Goal: Task Accomplishment & Management: Use online tool/utility

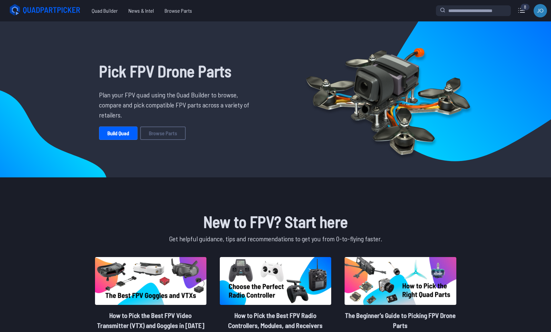
click at [97, 9] on span "Quad Builder" at bounding box center [104, 10] width 37 height 13
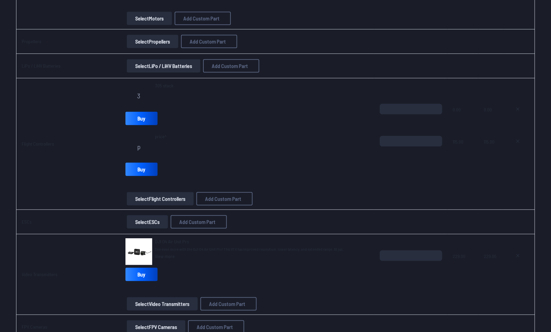
scroll to position [234, 0]
click at [172, 299] on button "Select Video Transmitters" at bounding box center [162, 302] width 71 height 13
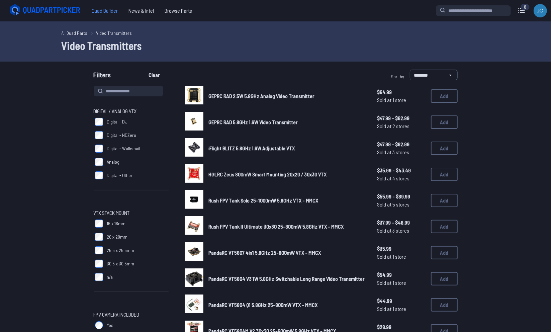
click at [98, 16] on span "Quad Builder" at bounding box center [104, 10] width 37 height 13
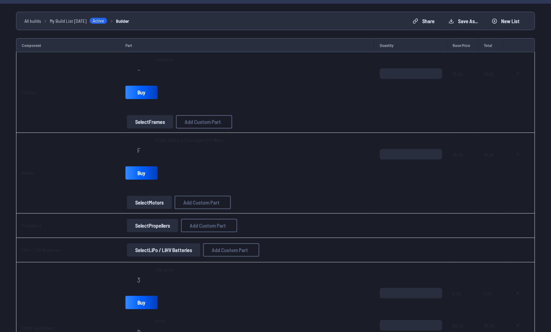
click at [121, 147] on td "F FLOW 2306.5 V2 Freestyle FPV Motor Buy Select Motors Add Custom Part Add Cust…" at bounding box center [247, 173] width 254 height 81
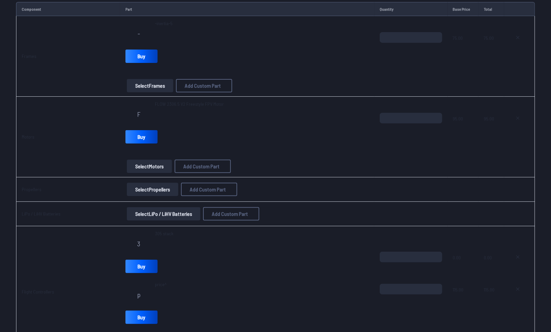
scroll to position [88, 0]
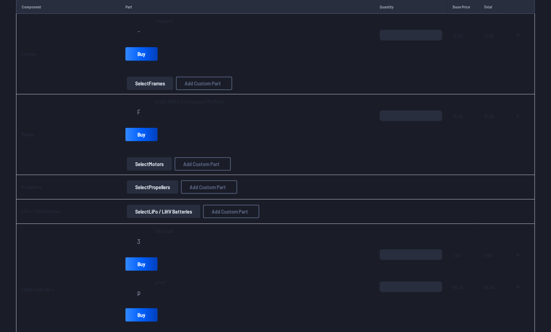
click at [132, 54] on link "Buy" at bounding box center [141, 53] width 32 height 13
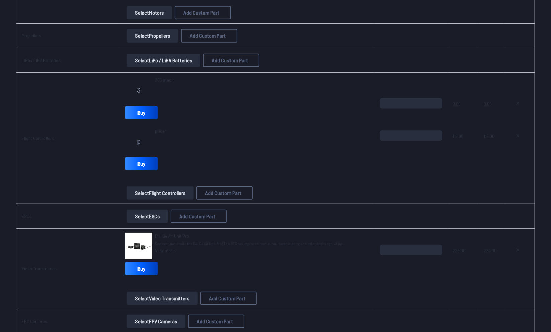
scroll to position [286, 0]
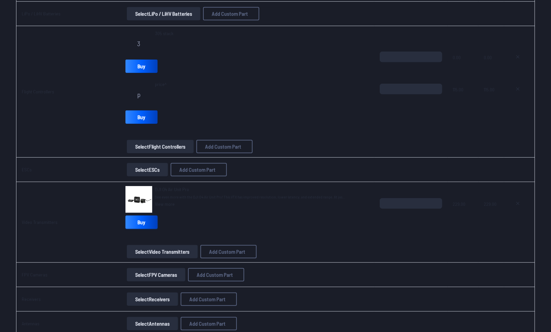
click at [143, 217] on link "Buy" at bounding box center [141, 221] width 32 height 13
click at [159, 184] on td "DJI O4 Air Unit Pro See even more with the DJI O4 Air Unit Pro! This VTX has im…" at bounding box center [247, 222] width 254 height 81
click at [159, 203] on link "View more" at bounding box center [250, 204] width 190 height 7
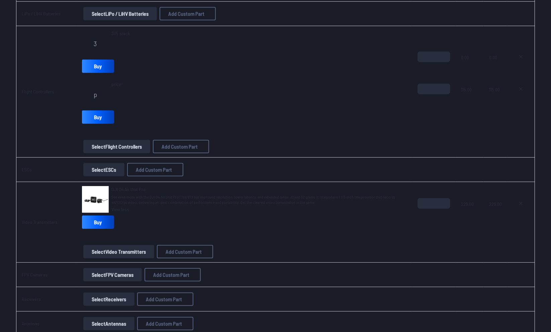
click at [137, 187] on span "DJI O4 Air Unit Pro" at bounding box center [128, 189] width 34 height 6
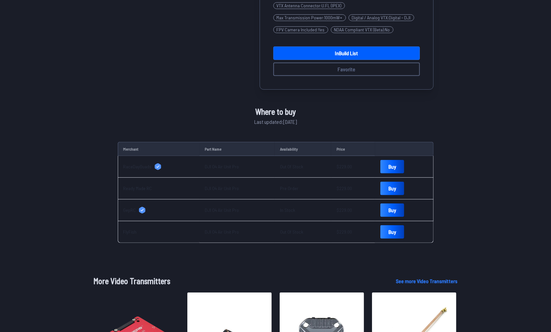
scroll to position [217, 0]
click at [380, 207] on link "Buy" at bounding box center [392, 210] width 24 height 13
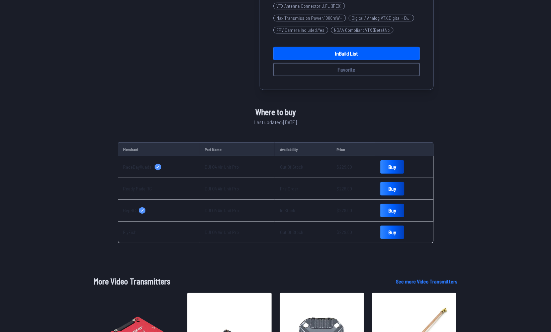
click at [387, 188] on link "Buy" at bounding box center [392, 188] width 24 height 13
click at [382, 169] on link "Buy" at bounding box center [392, 166] width 24 height 13
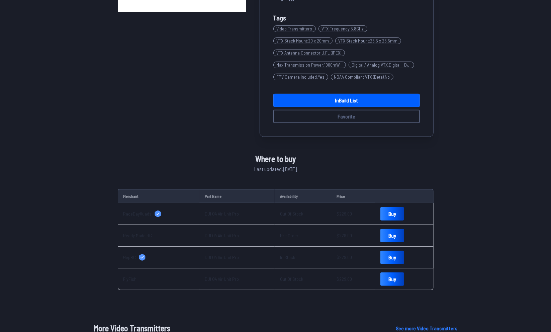
scroll to position [0, 0]
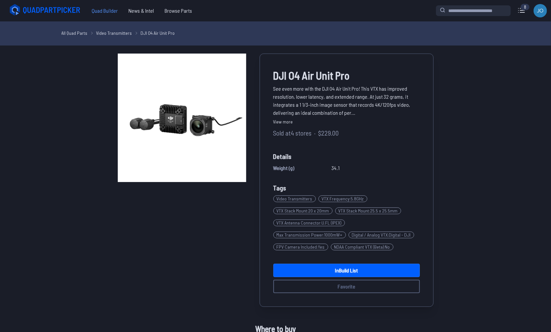
click at [111, 13] on span "Quad Builder" at bounding box center [104, 10] width 37 height 13
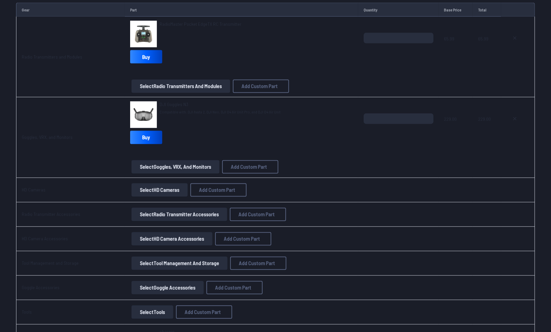
scroll to position [769, 0]
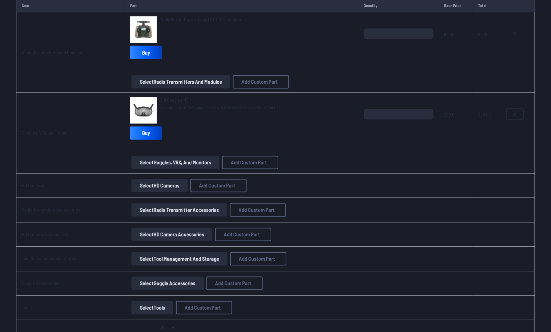
click at [519, 110] on button at bounding box center [514, 114] width 17 height 11
type textarea "**********"
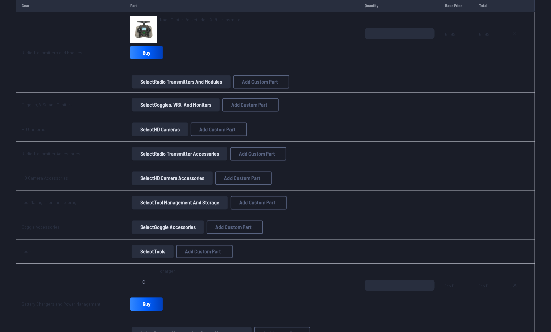
click at [189, 101] on button "Select Goggles, VRX, and Monitors" at bounding box center [176, 104] width 88 height 13
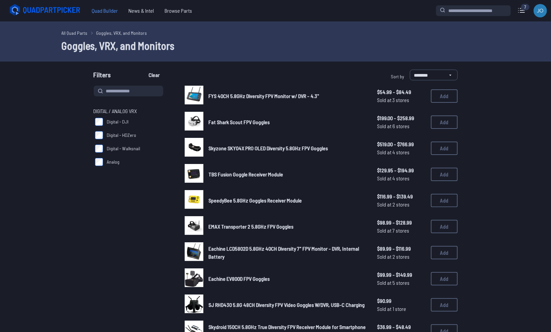
click at [104, 12] on span "Quad Builder" at bounding box center [104, 10] width 37 height 13
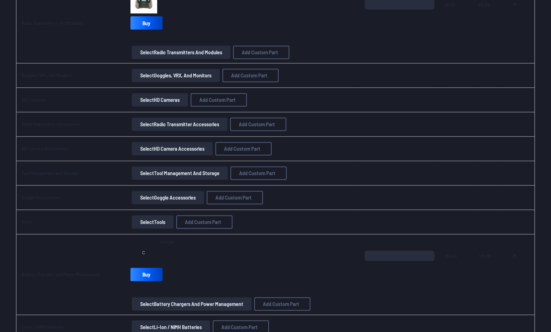
scroll to position [797, 0]
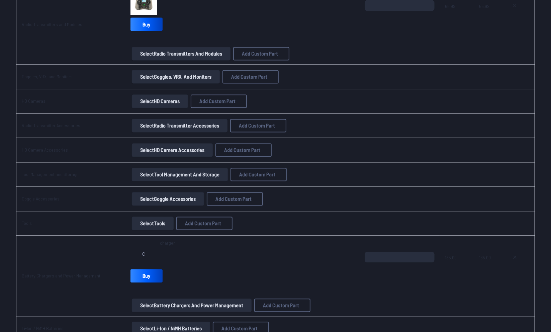
click at [177, 75] on button "Select Goggles, VRX, and Monitors" at bounding box center [176, 76] width 88 height 13
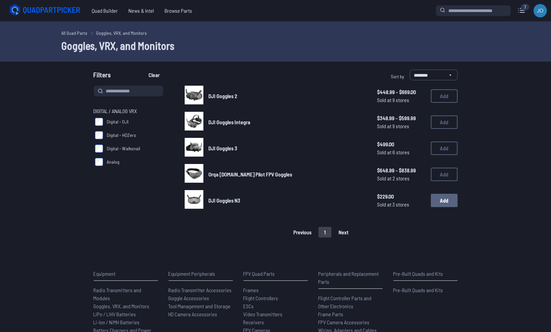
click at [444, 198] on button "Add" at bounding box center [444, 200] width 27 height 13
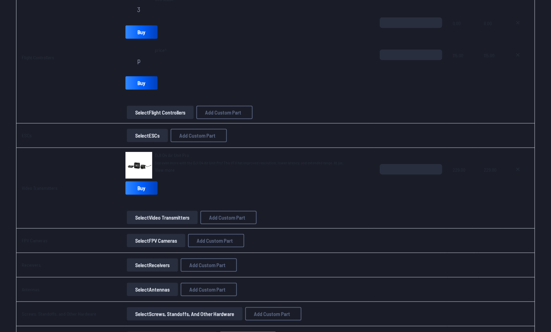
scroll to position [321, 0]
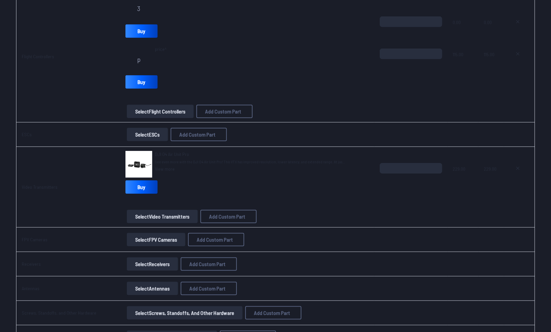
click at [134, 130] on button "Select ESCs" at bounding box center [147, 134] width 41 height 13
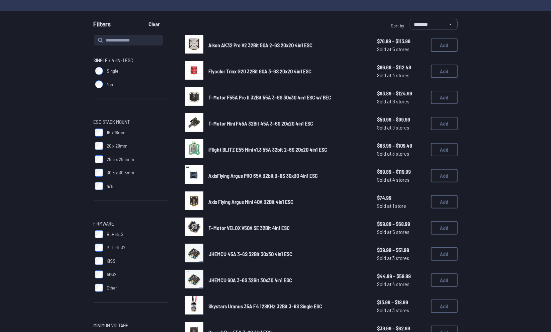
scroll to position [53, 0]
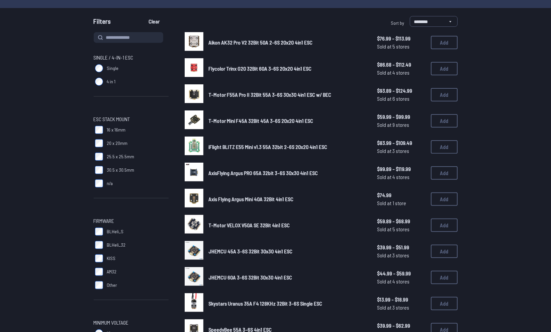
click at [103, 166] on label "30.5 x 30.5mm" at bounding box center [131, 169] width 75 height 13
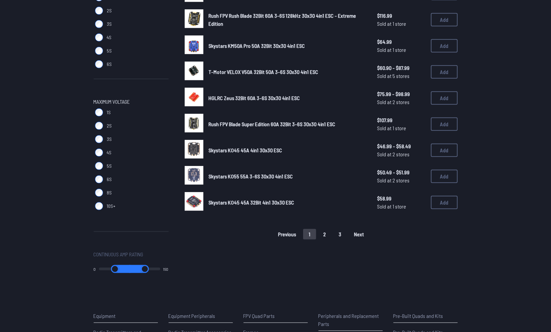
scroll to position [390, 0]
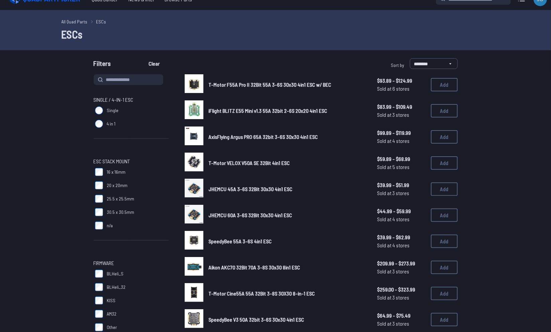
scroll to position [11, 0]
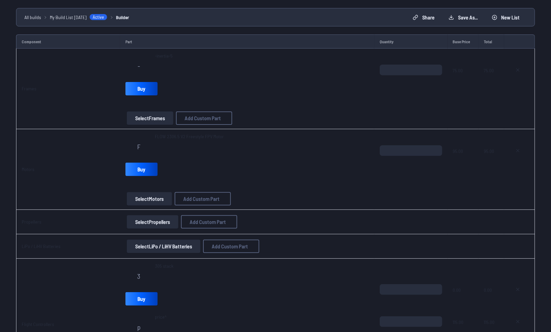
scroll to position [321, 0]
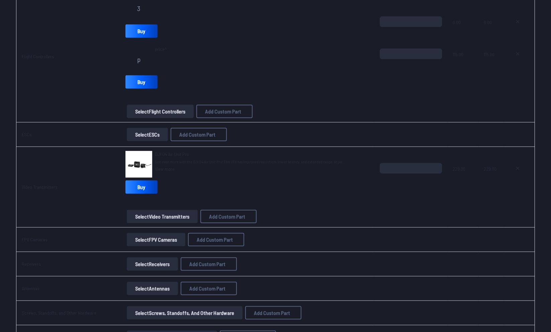
click at [179, 153] on span "DJI O4 Air Unit Pro" at bounding box center [172, 154] width 34 height 6
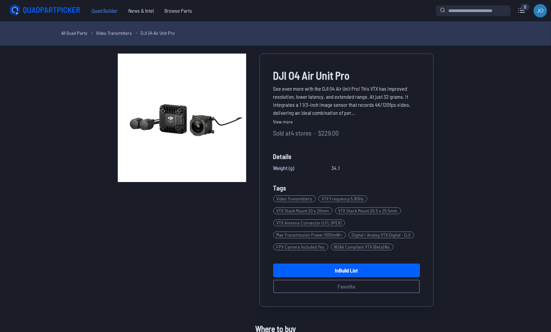
click at [100, 11] on span "Quad Builder" at bounding box center [104, 10] width 37 height 13
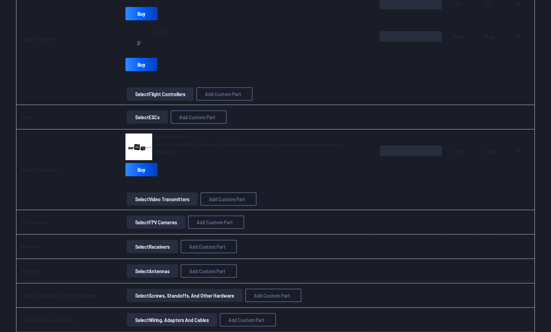
scroll to position [343, 0]
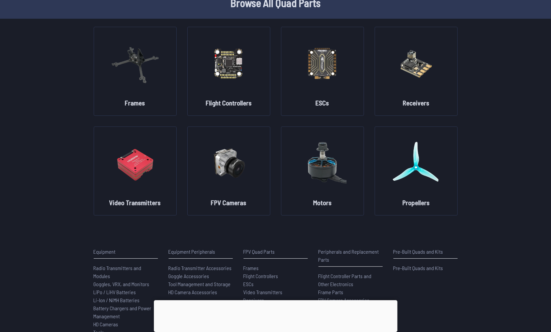
scroll to position [34, 0]
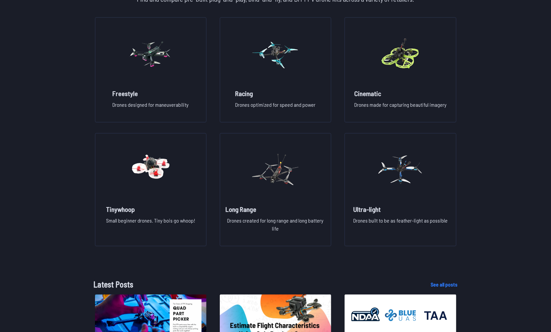
scroll to position [508, 0]
click at [159, 84] on figure at bounding box center [150, 52] width 75 height 71
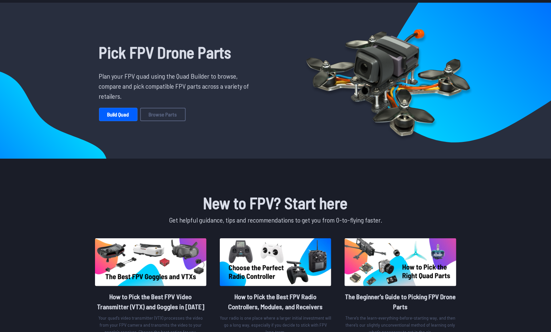
scroll to position [0, 0]
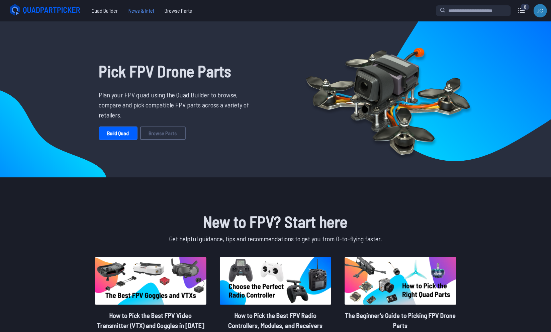
click at [147, 9] on span "News & Intel" at bounding box center [141, 10] width 36 height 13
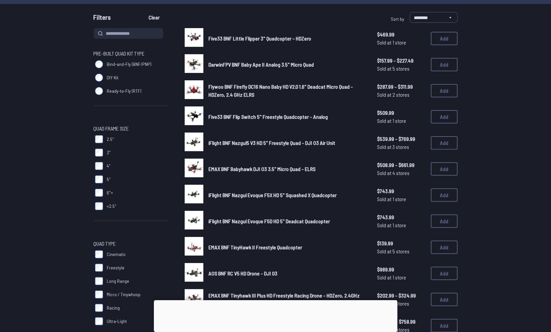
scroll to position [129, 0]
